Goal: Information Seeking & Learning: Learn about a topic

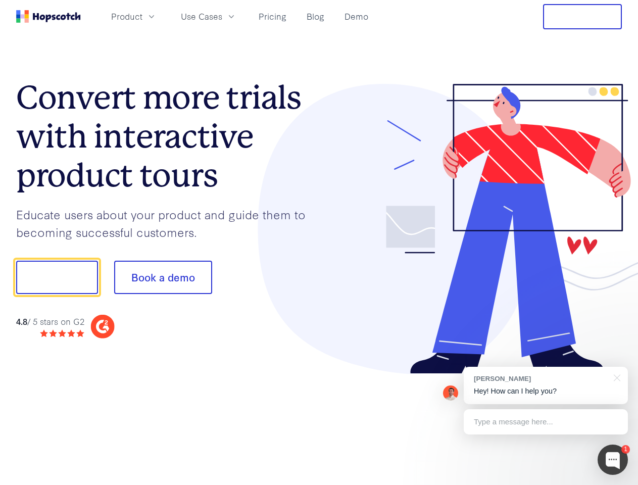
click at [319, 243] on div at bounding box center [470, 229] width 303 height 291
click at [143, 16] on span "Product" at bounding box center [126, 16] width 31 height 13
click at [222, 16] on span "Use Cases" at bounding box center [201, 16] width 41 height 13
click at [583, 17] on button "Free Trial" at bounding box center [582, 16] width 79 height 25
click at [57, 278] on button "Show me!" at bounding box center [57, 277] width 82 height 33
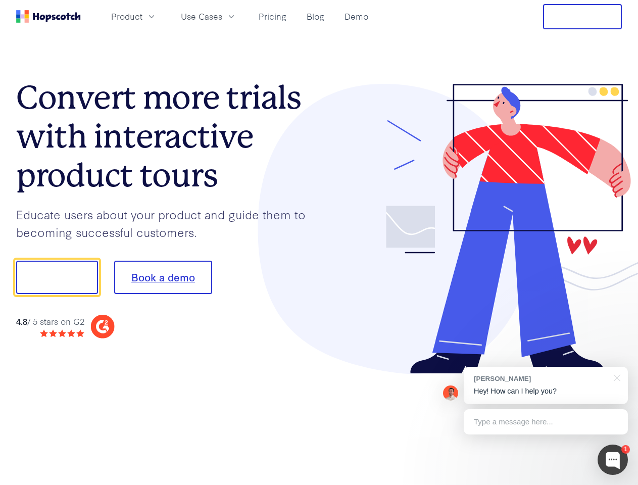
click at [163, 278] on button "Book a demo" at bounding box center [163, 277] width 98 height 33
click at [613, 460] on div at bounding box center [613, 460] width 30 height 30
click at [546, 386] on div "[PERSON_NAME] Hey! How can I help you?" at bounding box center [546, 385] width 164 height 37
click at [616, 377] on div at bounding box center [534, 344] width 190 height 202
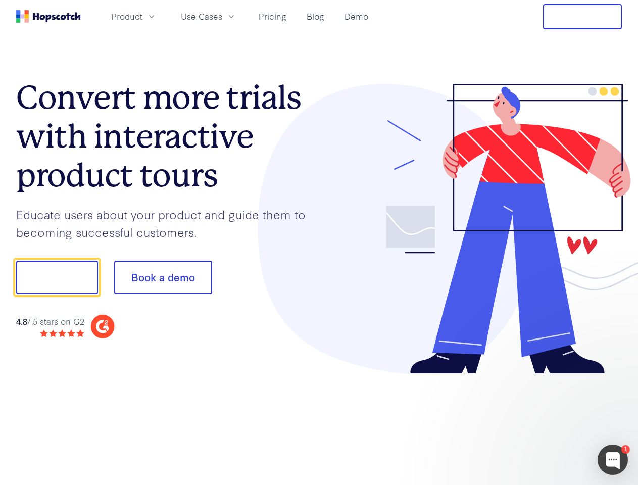
click at [546, 422] on div at bounding box center [534, 344] width 190 height 202
